Goal: Check status: Check status

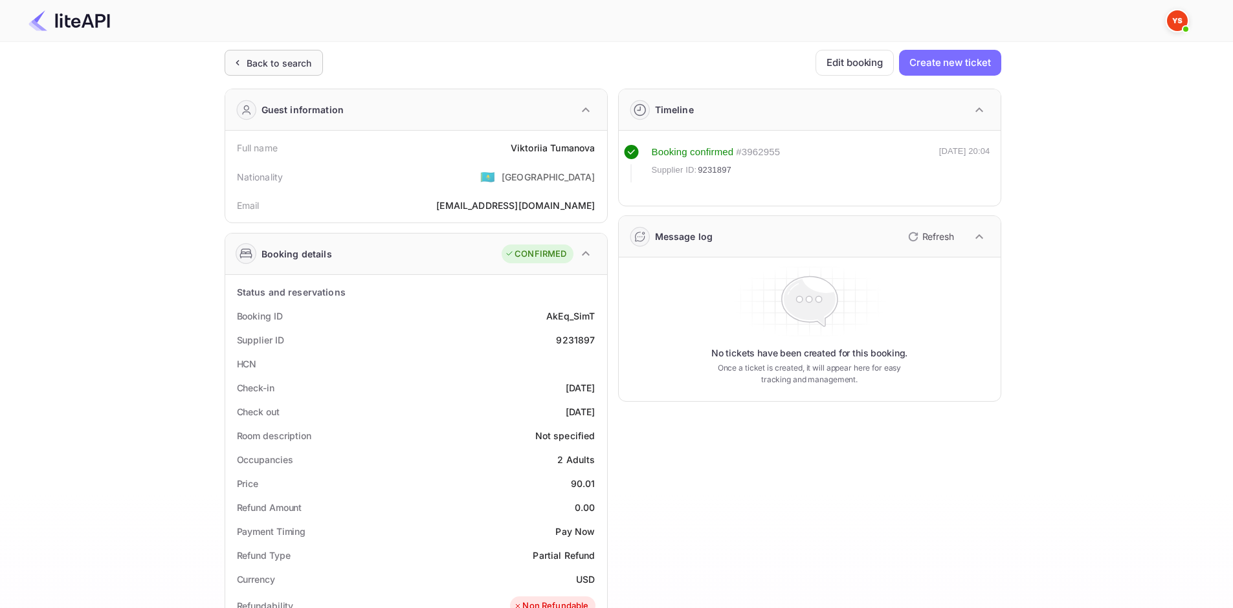
click at [287, 69] on div "Back to search" at bounding box center [279, 63] width 65 height 14
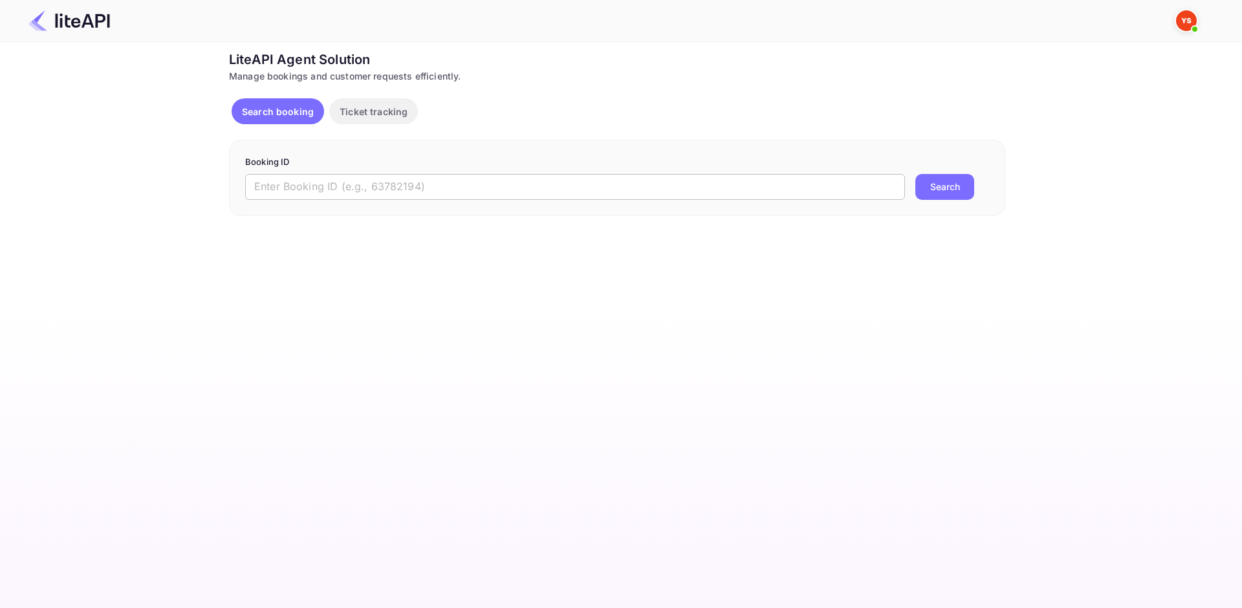
click at [512, 188] on input "text" at bounding box center [575, 187] width 660 height 26
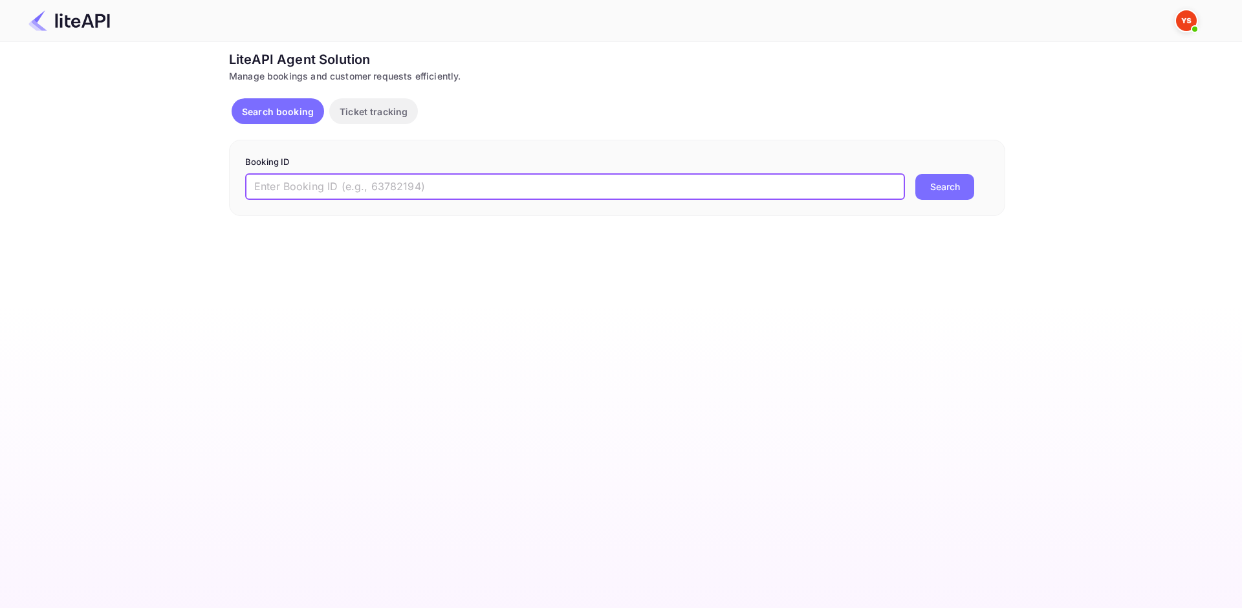
paste input "9175192"
type input "9175192"
click at [949, 175] on button "Search" at bounding box center [945, 187] width 59 height 26
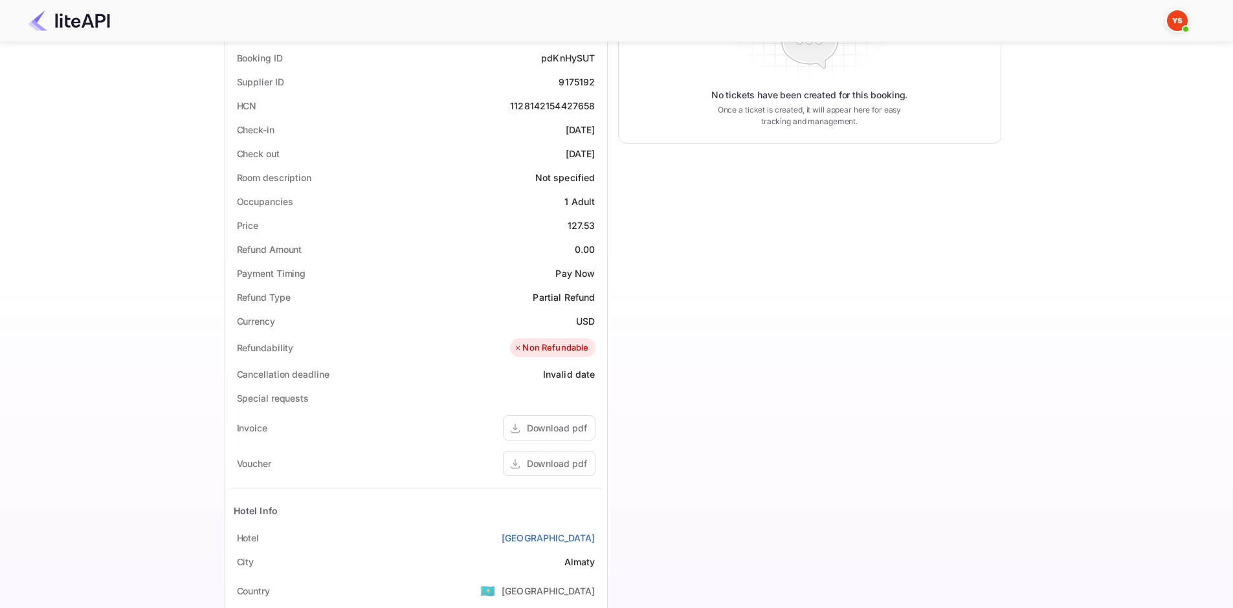
scroll to position [259, 0]
click at [562, 459] on div "Download pdf" at bounding box center [557, 463] width 60 height 14
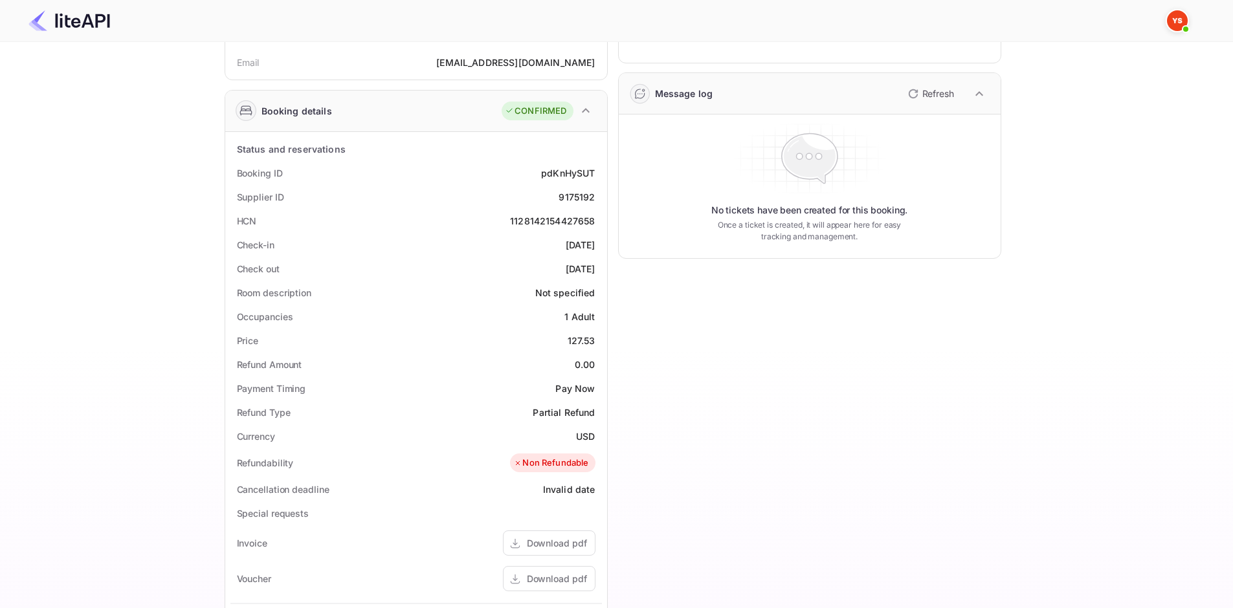
scroll to position [0, 0]
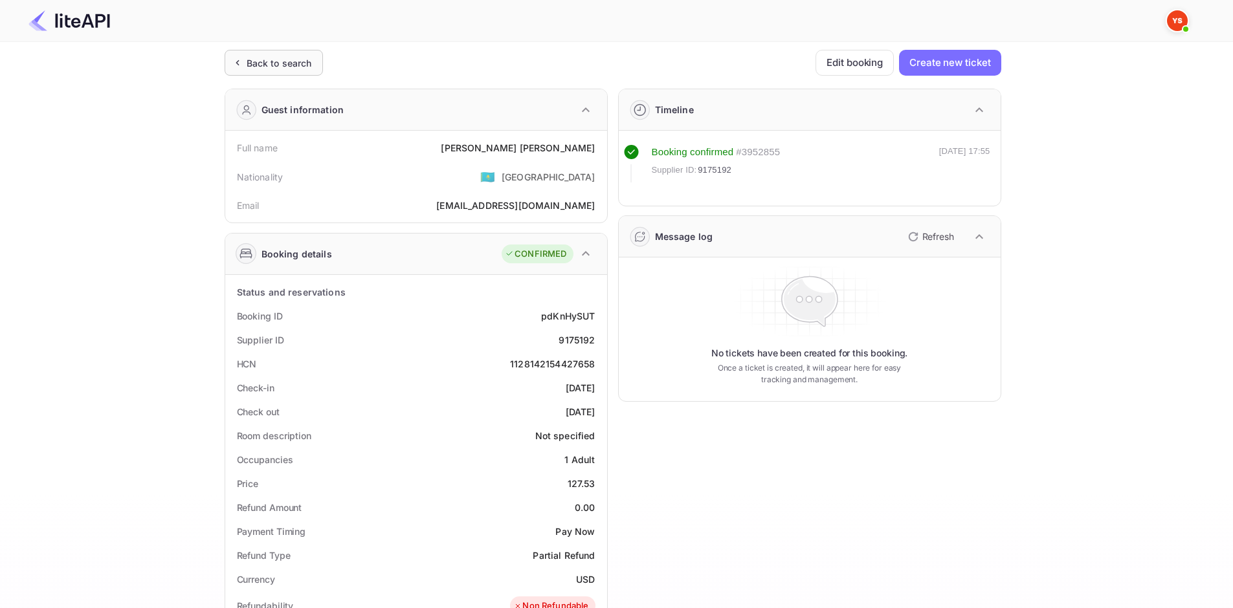
click at [307, 56] on div "Back to search" at bounding box center [279, 63] width 65 height 14
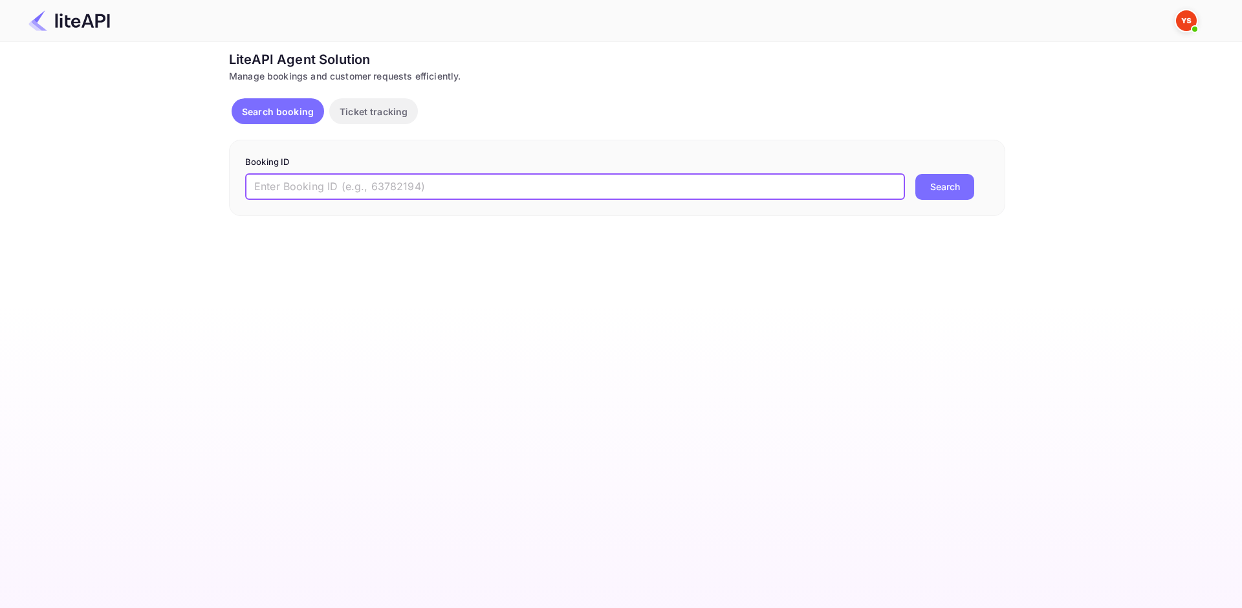
click at [364, 184] on input "text" at bounding box center [575, 187] width 660 height 26
paste input "8859598"
type input "8859598"
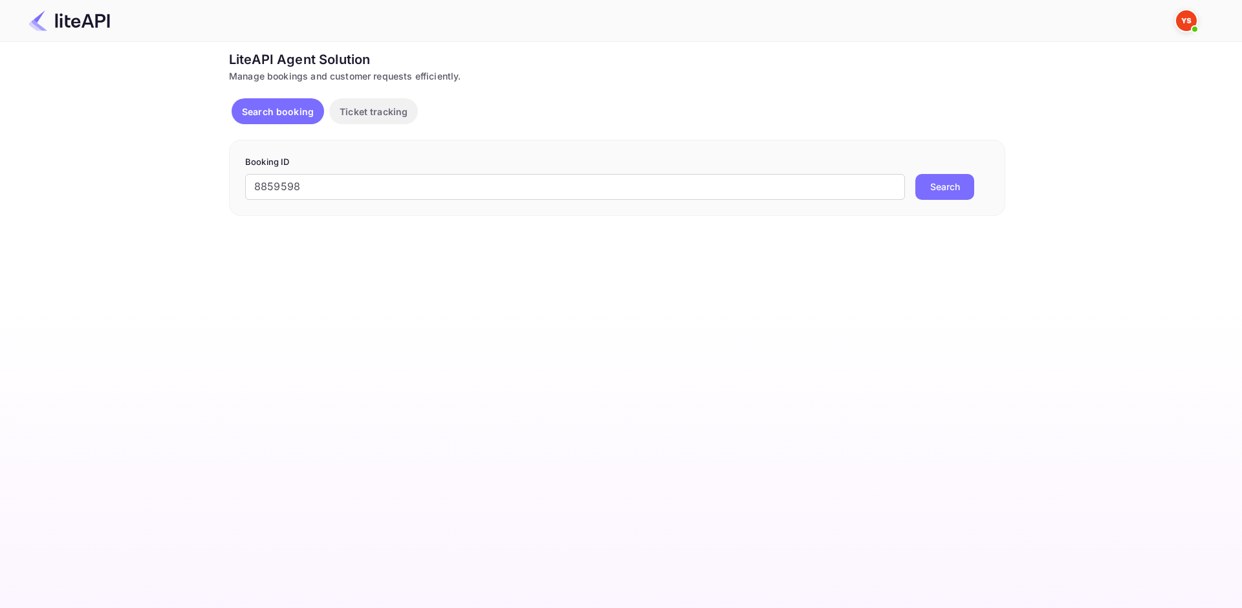
click at [952, 174] on button "Search" at bounding box center [945, 187] width 59 height 26
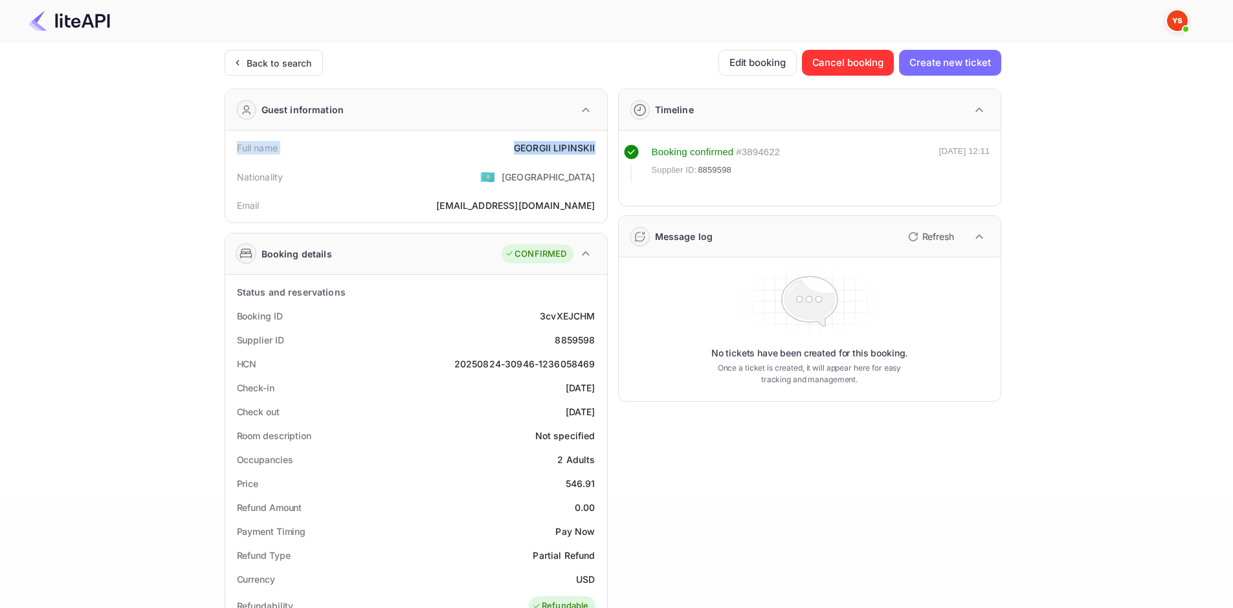
drag, startPoint x: 237, startPoint y: 148, endPoint x: 600, endPoint y: 156, distance: 363.1
click at [600, 156] on div "Full name [PERSON_NAME]" at bounding box center [415, 148] width 371 height 24
copy div "Full name [PERSON_NAME]"
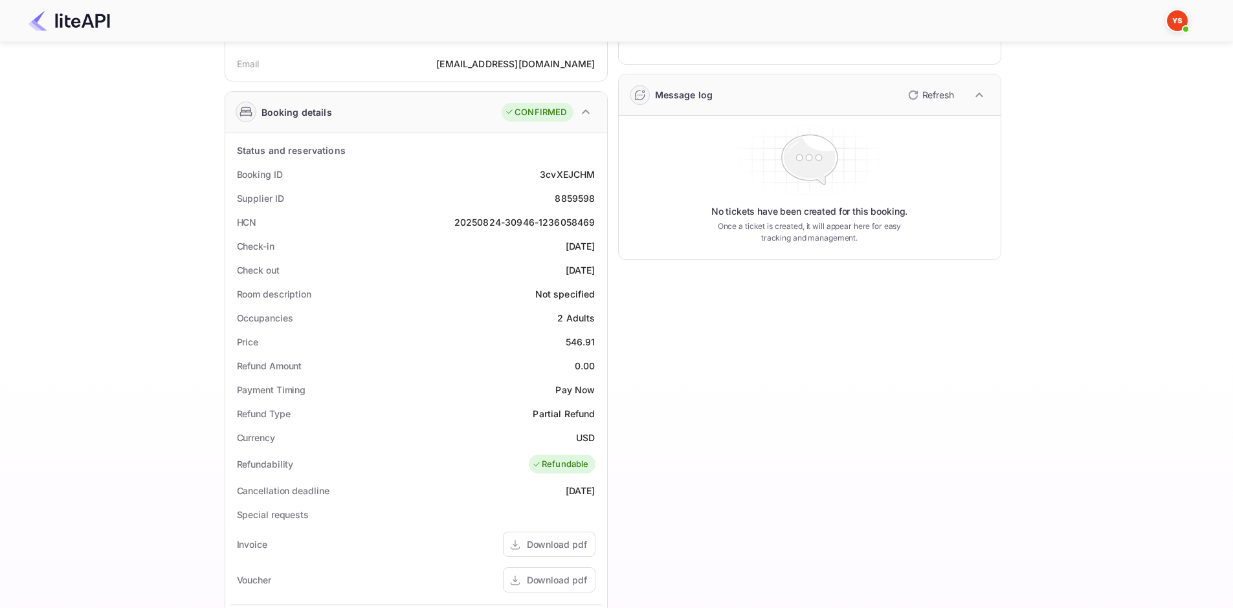
scroll to position [194, 0]
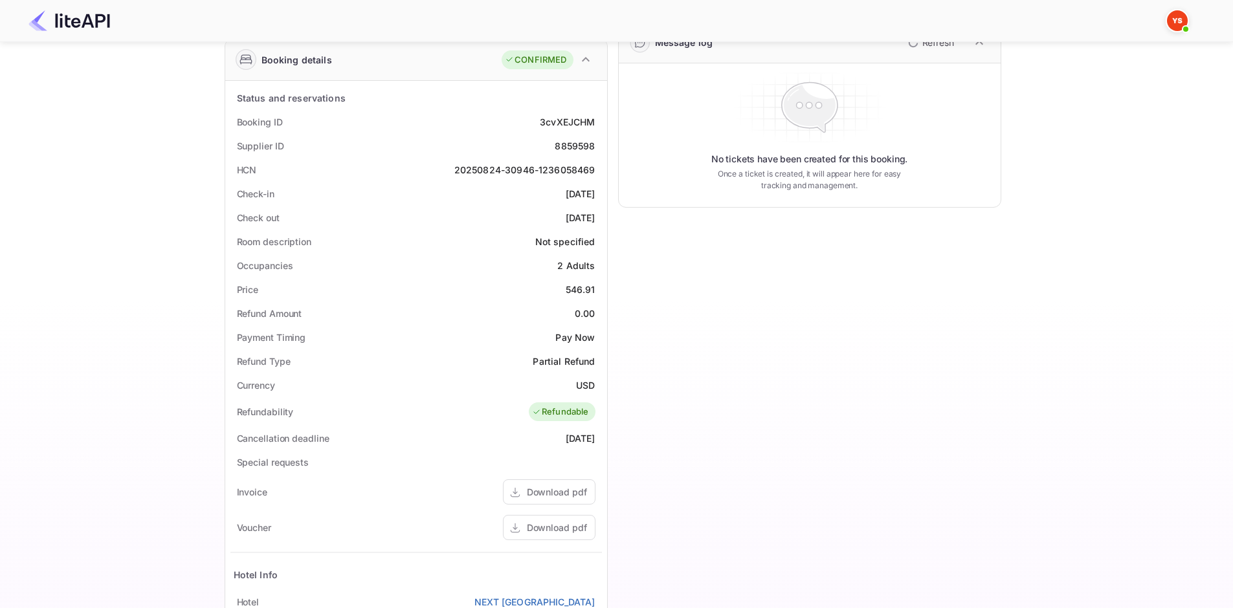
drag, startPoint x: 235, startPoint y: 118, endPoint x: 603, endPoint y: 210, distance: 379.5
click at [603, 210] on div "Status and reservations Booking ID 3cvXEJCHM Supplier ID 8859598 HCN 20250824-3…" at bounding box center [416, 437] width 382 height 713
copy div "Booking ID 3cvXEJCHM Supplier ID 8859598 HCN 20250824-30946-1236058469 Check-in…"
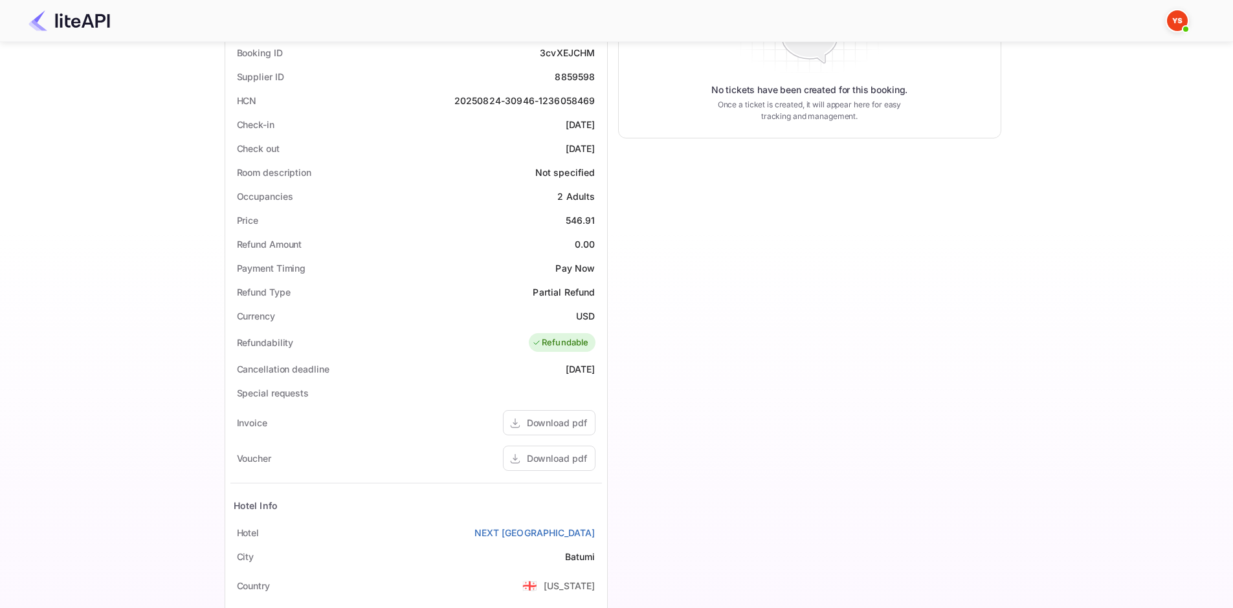
scroll to position [405, 0]
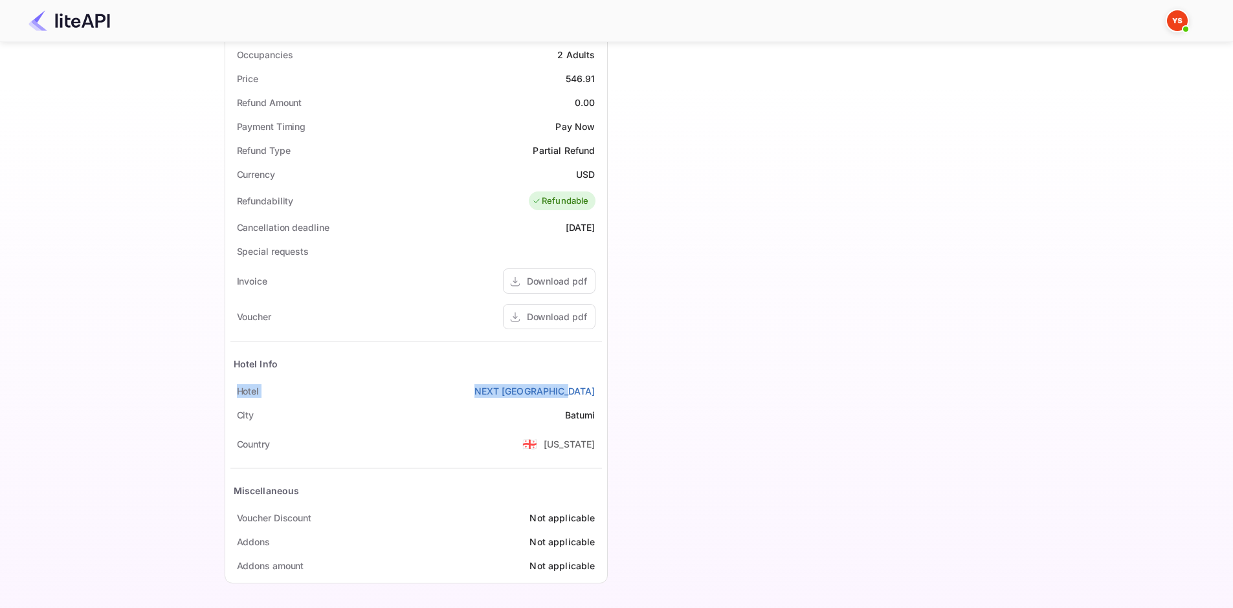
drag, startPoint x: 235, startPoint y: 385, endPoint x: 601, endPoint y: 386, distance: 366.2
click at [601, 386] on div "Hotel NEXT [GEOGRAPHIC_DATA]" at bounding box center [415, 391] width 371 height 24
copy div "Hotel NEXT [GEOGRAPHIC_DATA]"
